Goal: Information Seeking & Learning: Learn about a topic

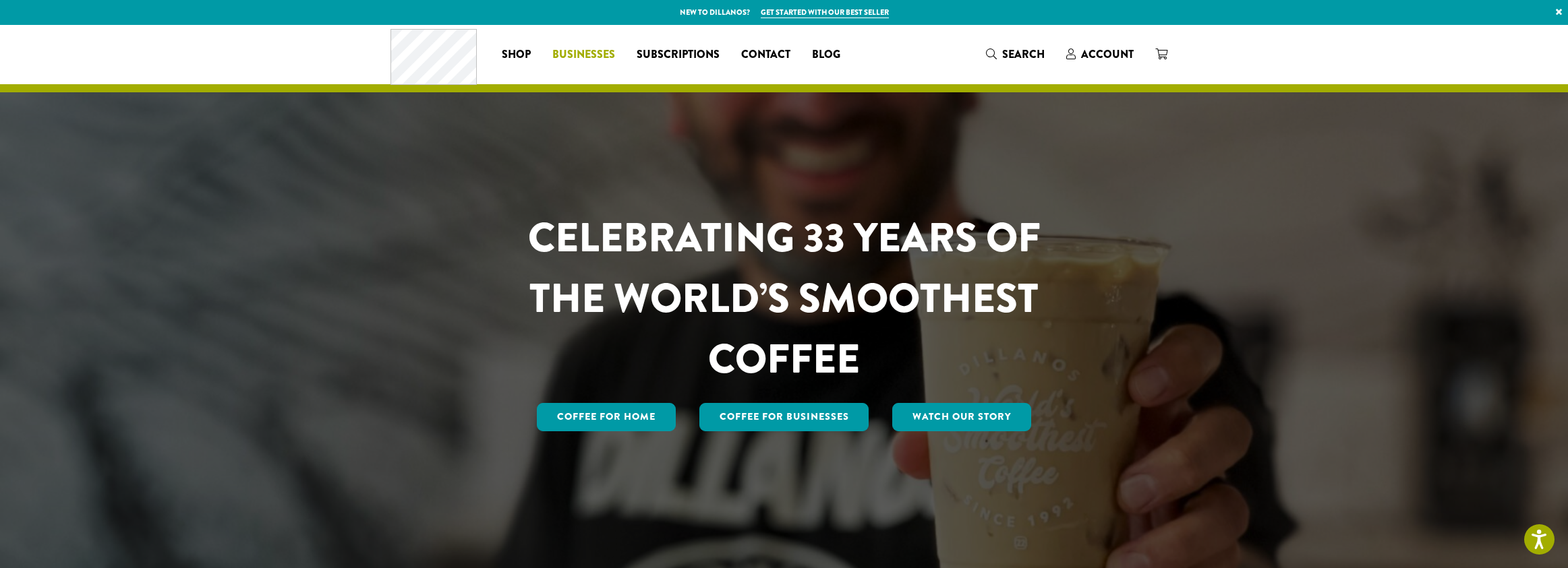
click at [590, 50] on span "Businesses" at bounding box center [583, 55] width 63 height 17
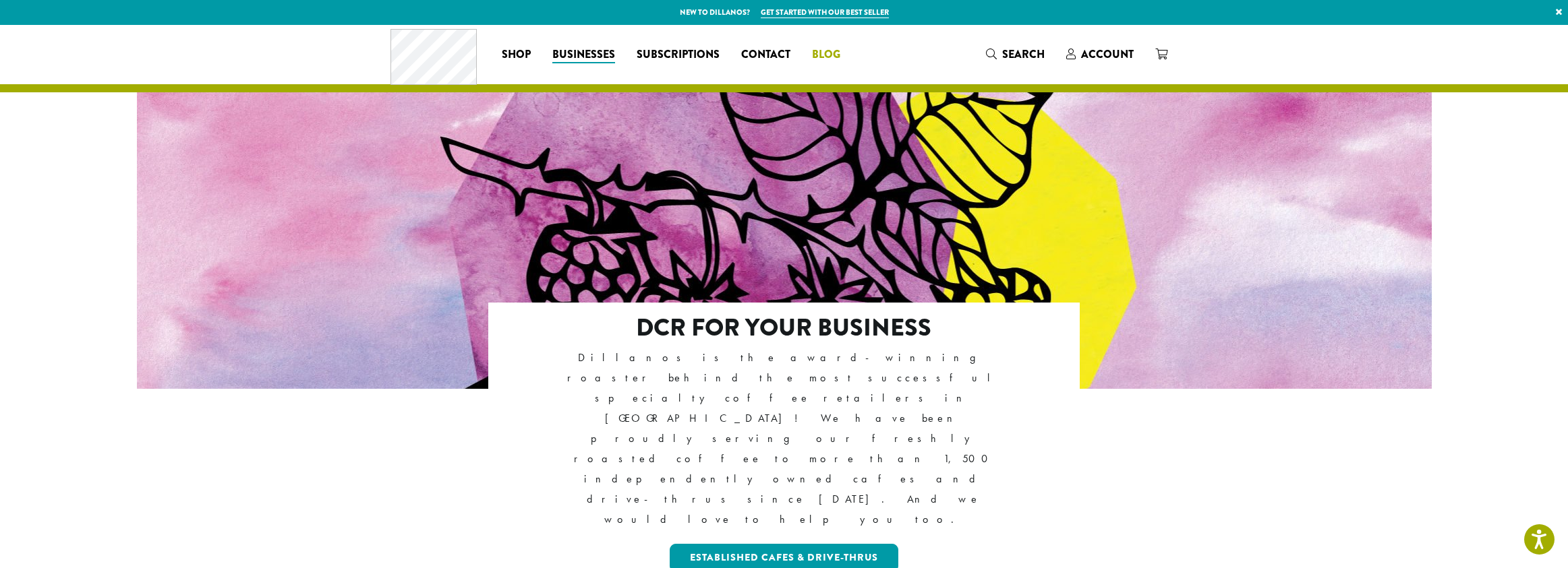
click at [821, 52] on span "Blog" at bounding box center [825, 55] width 28 height 17
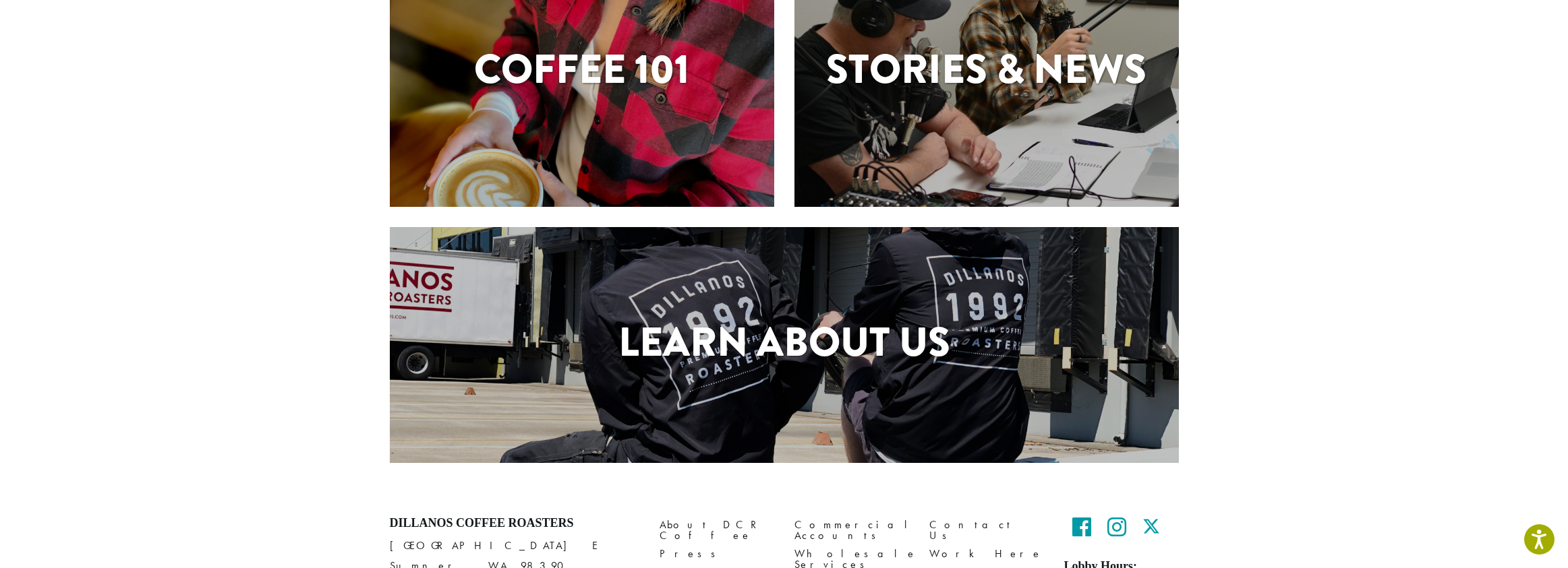
scroll to position [445, 0]
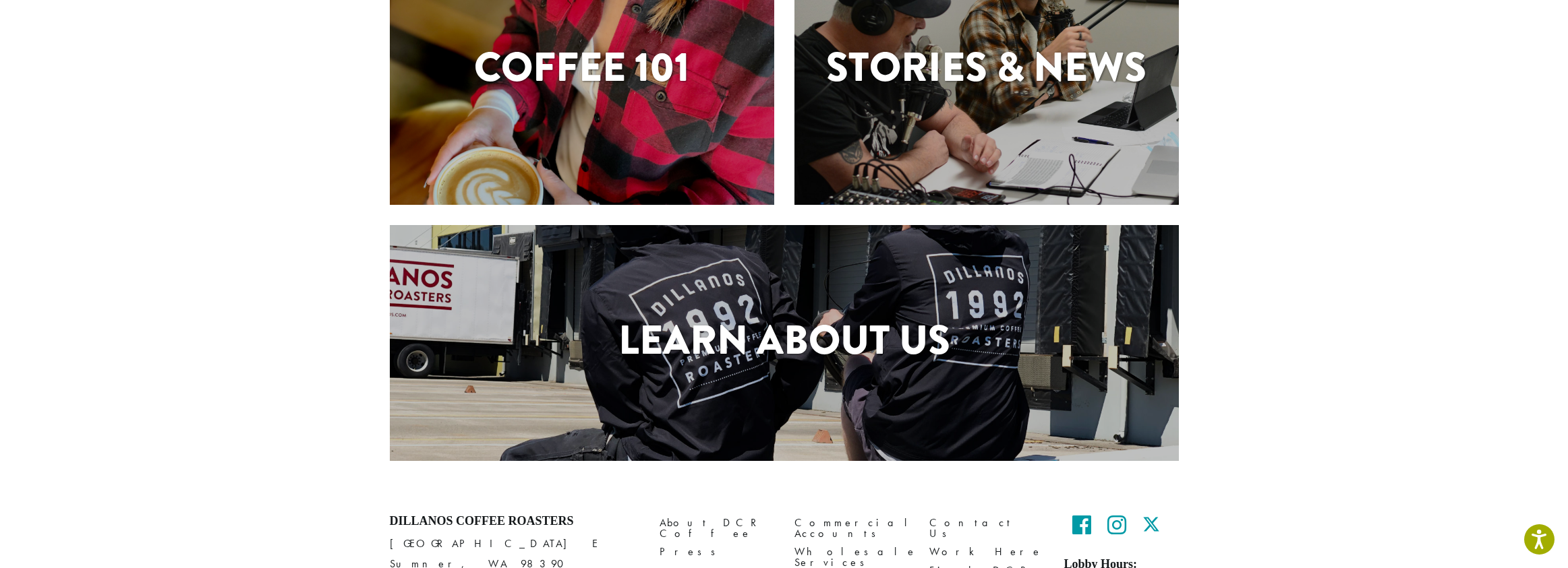
click at [836, 380] on div "Learn About Us" at bounding box center [784, 344] width 789 height 236
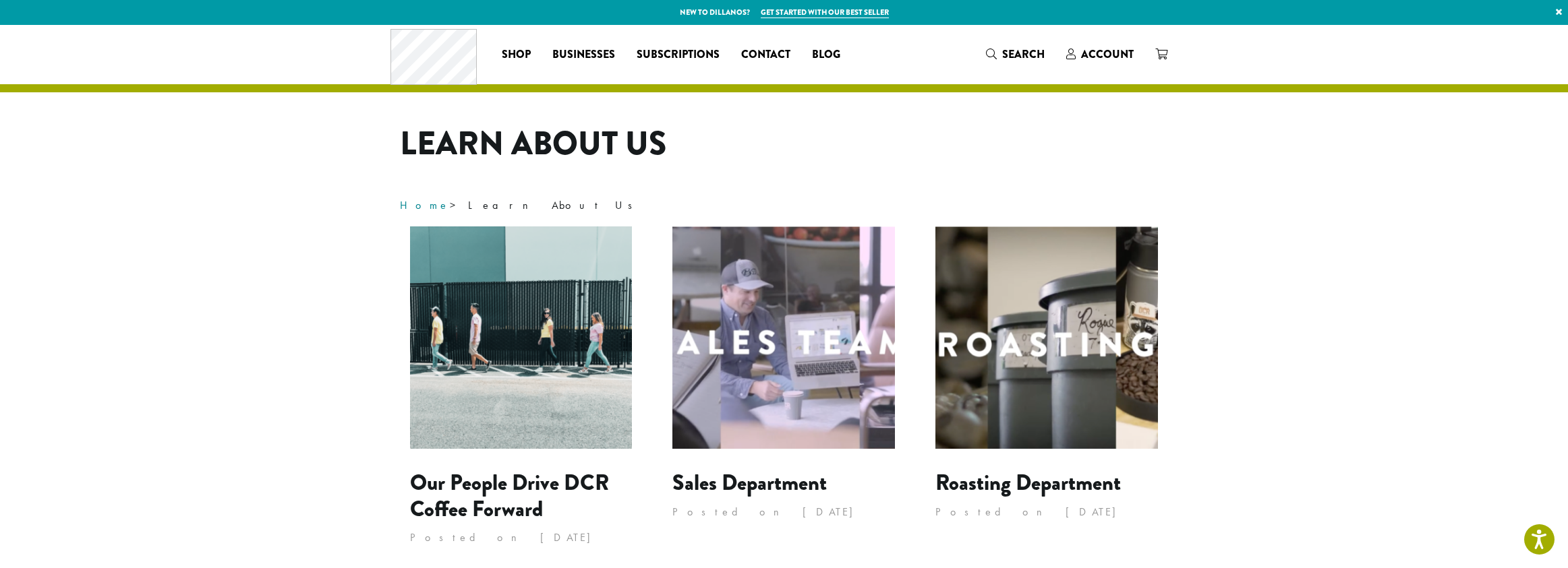
click at [412, 204] on link "Home" at bounding box center [424, 206] width 50 height 14
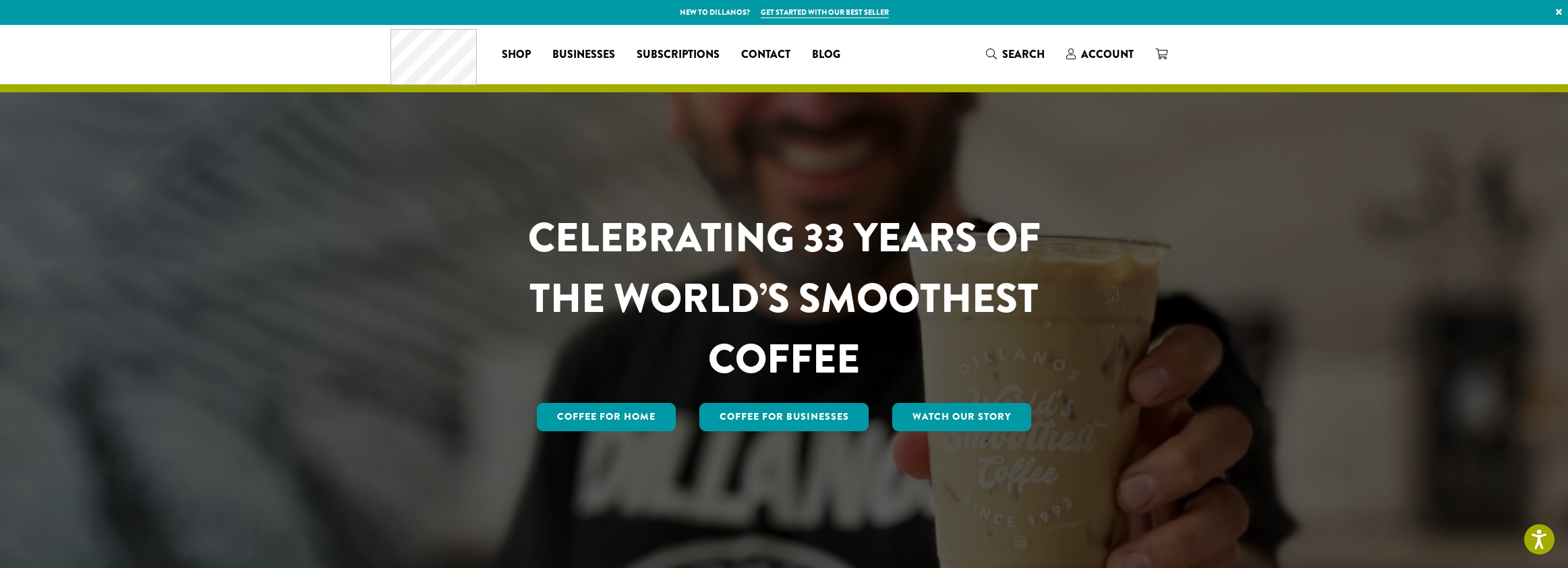
click at [696, 12] on p "New to Dillanos? Get started with our best seller ×" at bounding box center [784, 13] width 1568 height 25
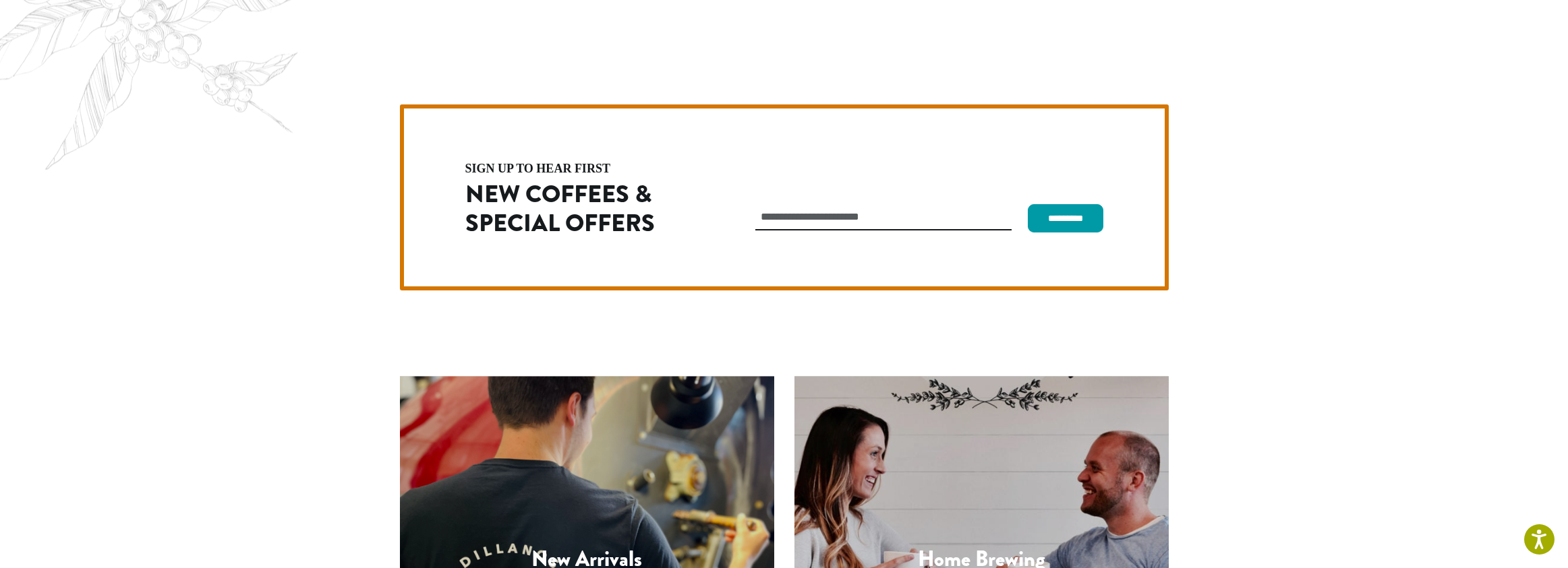
scroll to position [3806, 0]
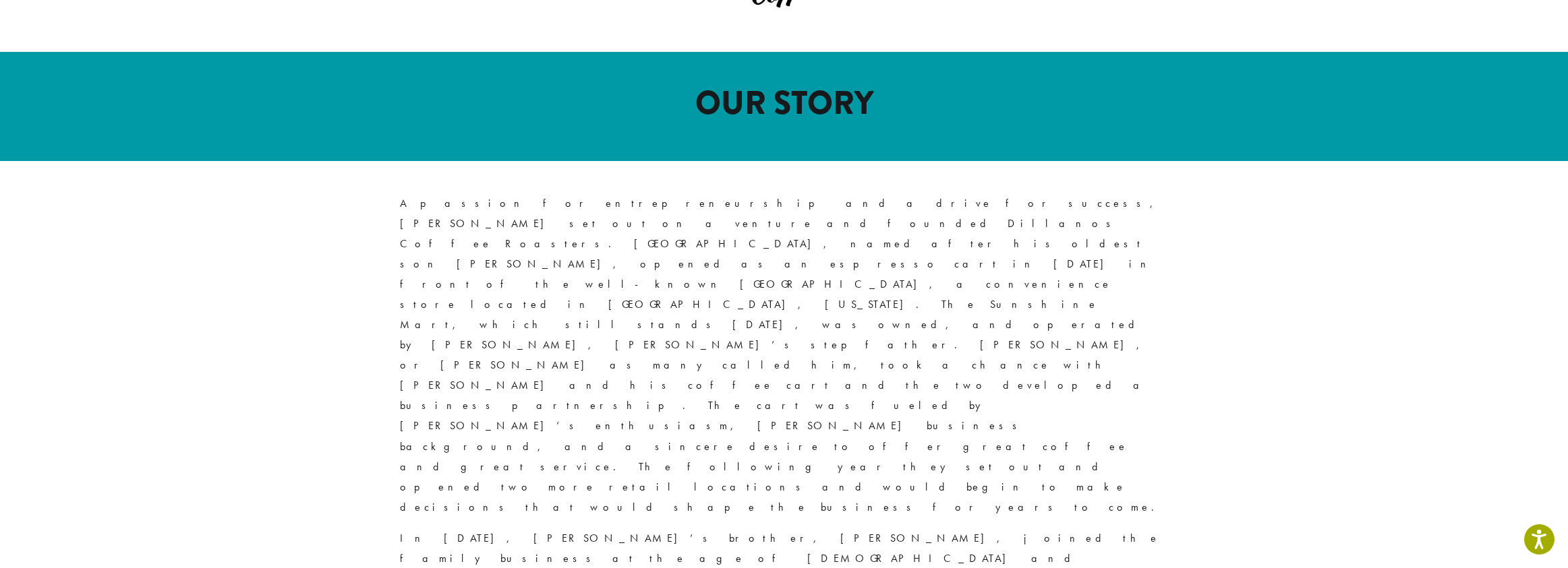
scroll to position [601, 0]
